Goal: Task Accomplishment & Management: Manage account settings

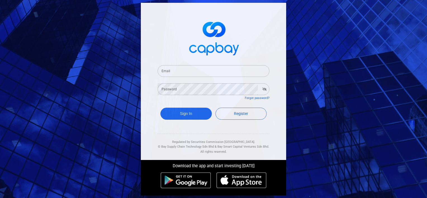
click at [217, 67] on input "Email" at bounding box center [214, 71] width 112 height 12
type input "[EMAIL_ADDRESS][DOMAIN_NAME]"
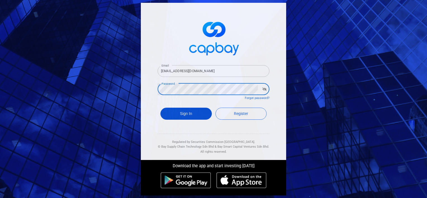
click at [182, 110] on button "Sign In" at bounding box center [186, 114] width 51 height 12
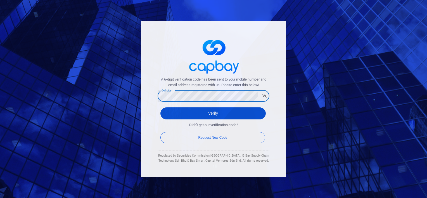
click at [161, 107] on button "Verify" at bounding box center [213, 113] width 105 height 12
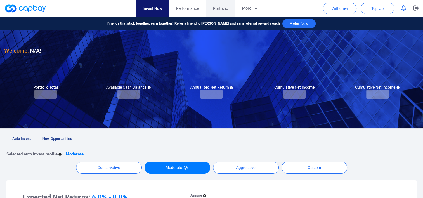
checkbox input "true"
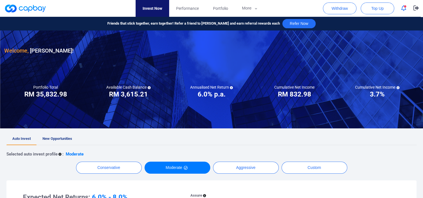
click at [402, 10] on icon "button" at bounding box center [403, 8] width 5 height 6
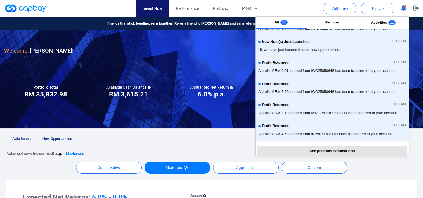
scroll to position [114, 0]
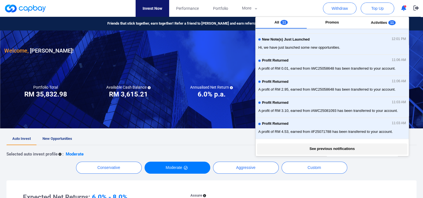
click at [351, 149] on button "See previous notifications" at bounding box center [332, 148] width 150 height 11
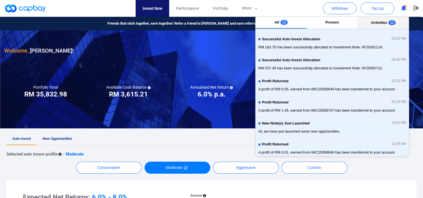
scroll to position [0, 0]
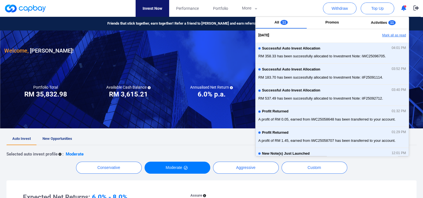
click at [392, 37] on button "Mark all as read" at bounding box center [379, 36] width 60 height 10
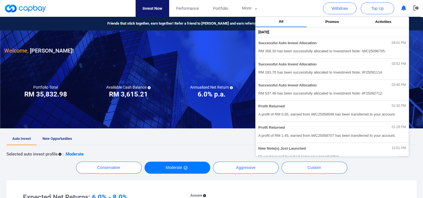
click at [183, 88] on div "Annualised Net Return ***** 6.0% p.a." at bounding box center [211, 92] width 83 height 14
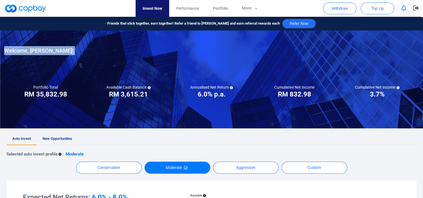
drag, startPoint x: 29, startPoint y: 85, endPoint x: 340, endPoint y: 79, distance: 311.1
drag, startPoint x: 340, startPoint y: 79, endPoint x: 296, endPoint y: 61, distance: 46.9
click at [337, 81] on div at bounding box center [211, 79] width 423 height 98
